Goal: Task Accomplishment & Management: Use online tool/utility

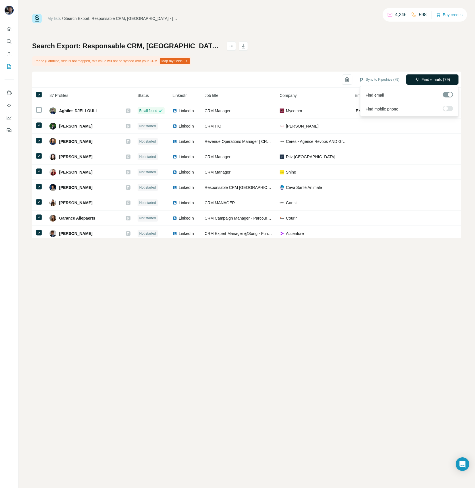
click at [423, 82] on span "Find emails (79)" at bounding box center [435, 80] width 28 height 6
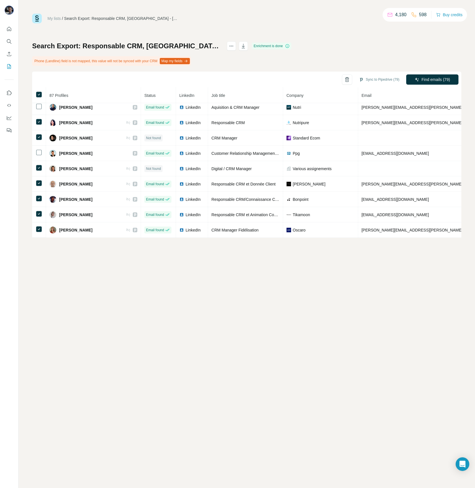
scroll to position [863, 0]
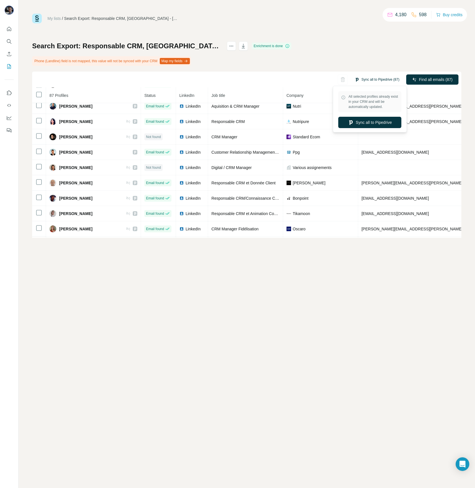
click at [379, 82] on button "Sync all to Pipedrive (87)" at bounding box center [376, 79] width 53 height 9
click at [375, 121] on button "Sync all to Pipedrive" at bounding box center [369, 122] width 63 height 11
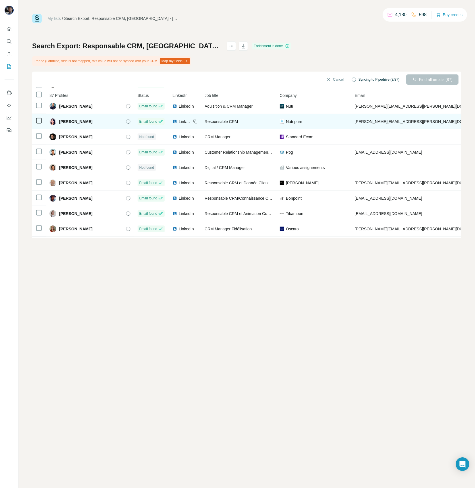
click at [179, 119] on span "LinkedIn" at bounding box center [185, 122] width 12 height 6
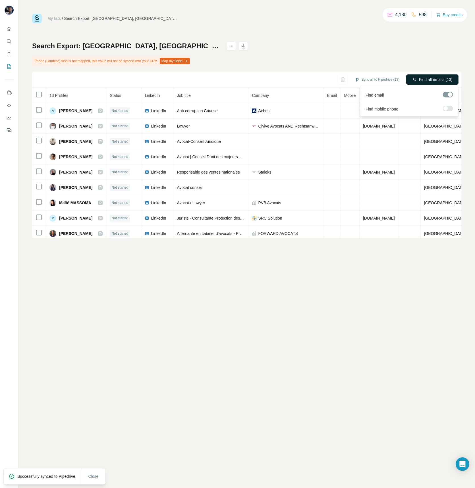
click at [439, 82] on span "Find all emails (13)" at bounding box center [436, 80] width 34 height 6
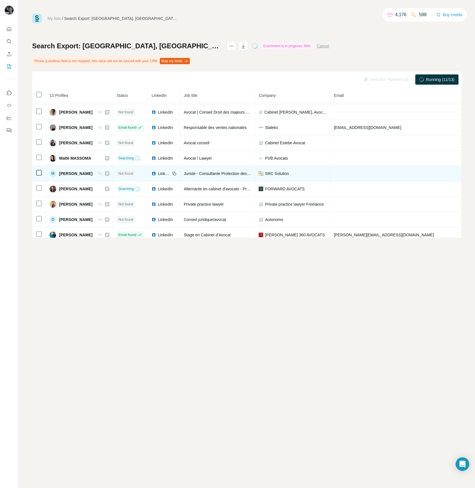
scroll to position [44, 0]
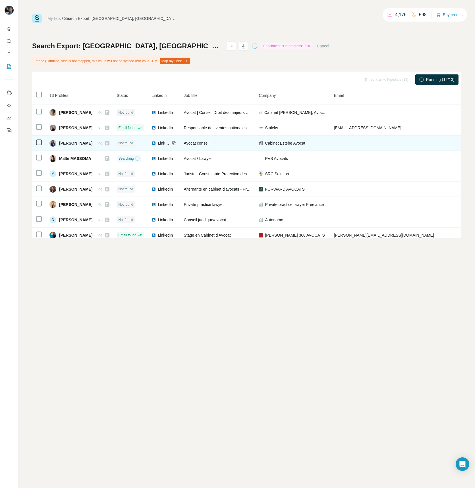
click at [168, 142] on span "LinkedIn" at bounding box center [164, 143] width 12 height 6
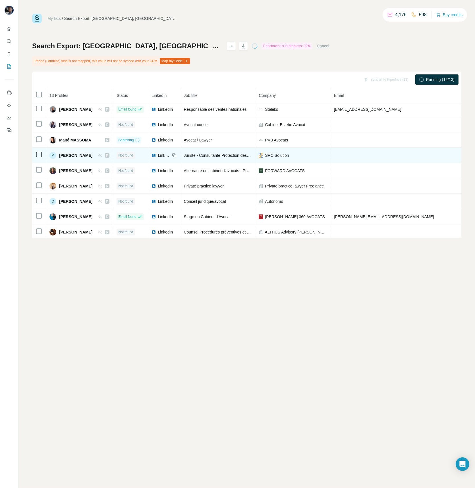
scroll to position [60, 0]
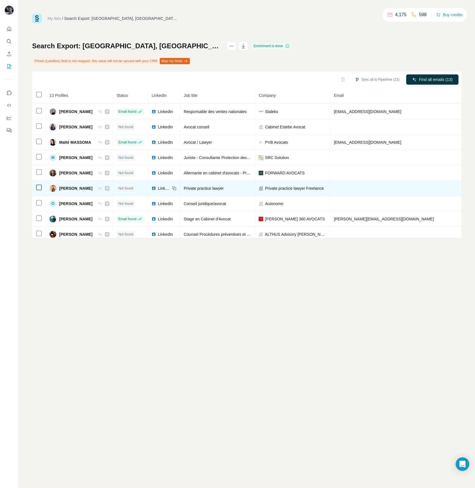
click at [166, 187] on span "LinkedIn" at bounding box center [164, 188] width 12 height 6
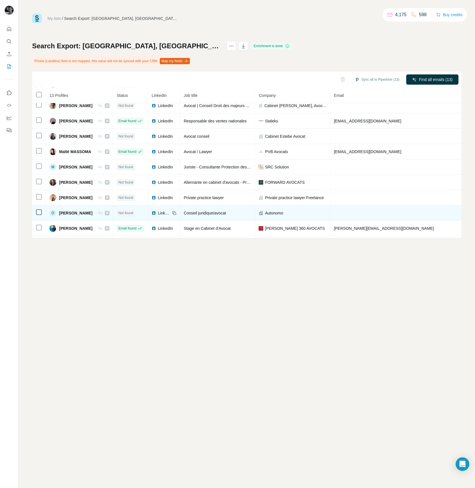
scroll to position [0, 0]
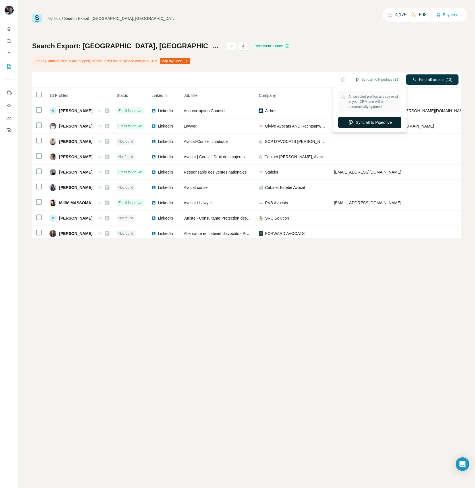
click at [375, 125] on button "Sync all to Pipedrive" at bounding box center [369, 122] width 63 height 11
